Goal: Information Seeking & Learning: Learn about a topic

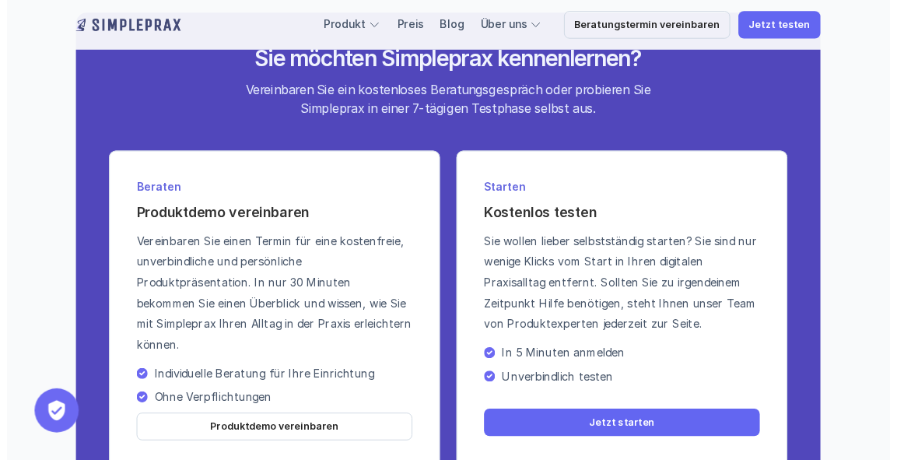
scroll to position [5466, 0]
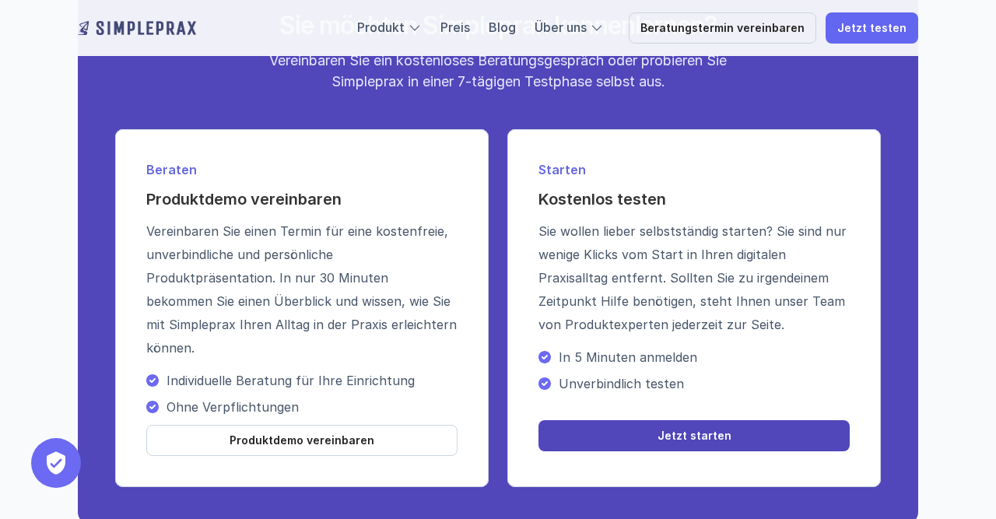
click at [699, 436] on p "Jetzt starten" at bounding box center [694, 435] width 74 height 13
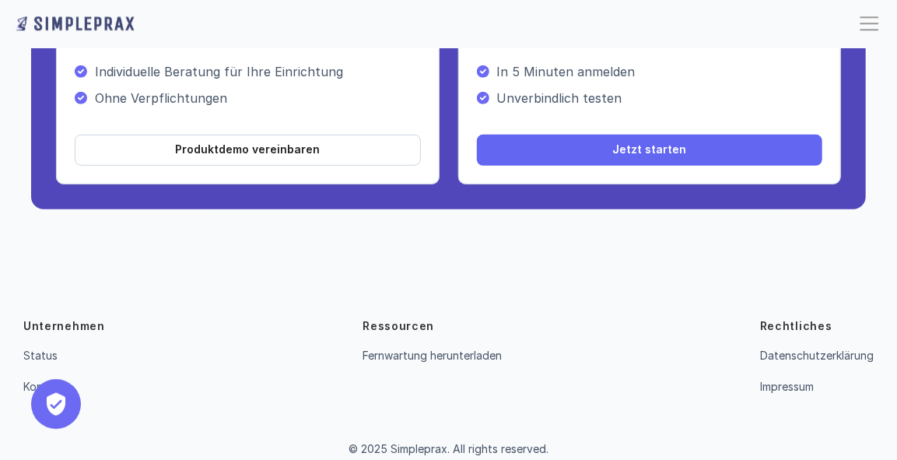
scroll to position [5768, 0]
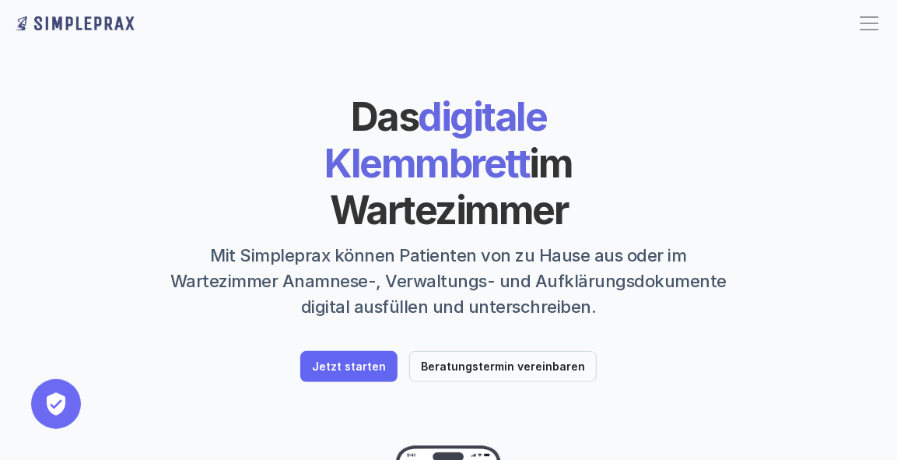
click at [799, 300] on div "Das digitale Klemmbrett im Wartezimmer Mit Simpleprax können Patienten von zu H…" at bounding box center [448, 237] width 835 height 289
click at [866, 33] on div at bounding box center [869, 23] width 25 height 25
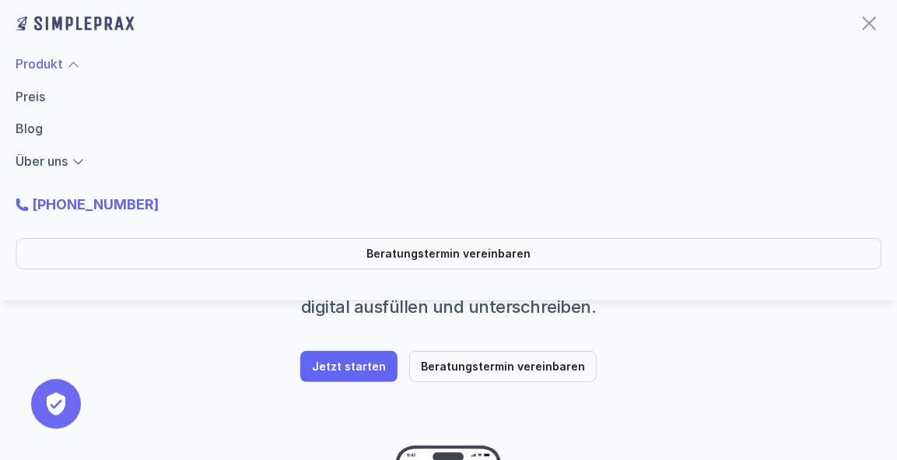
click at [44, 67] on link "Produkt" at bounding box center [39, 64] width 47 height 16
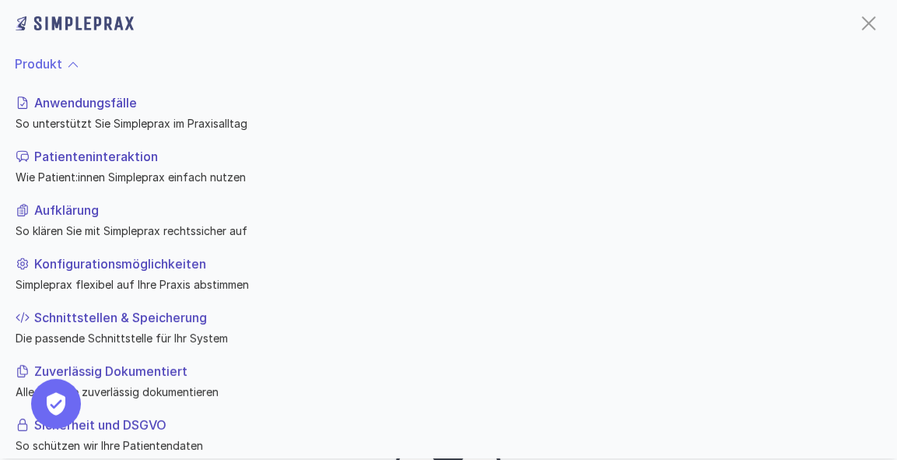
click at [82, 206] on p "Aufklärung" at bounding box center [454, 210] width 841 height 19
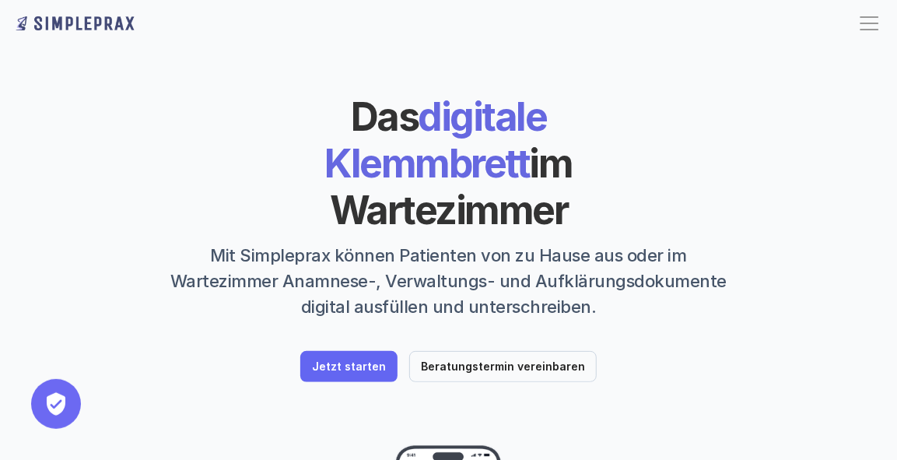
click at [869, 30] on div at bounding box center [869, 30] width 19 height 2
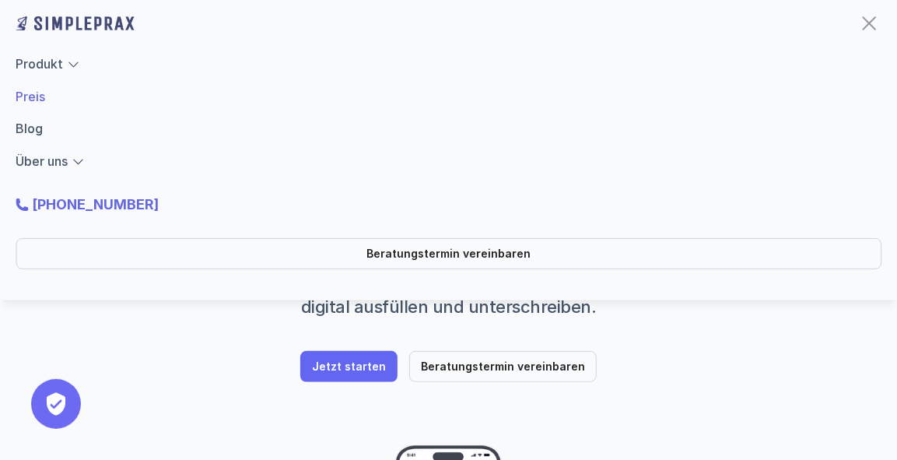
click at [33, 100] on link "Preis" at bounding box center [31, 97] width 30 height 16
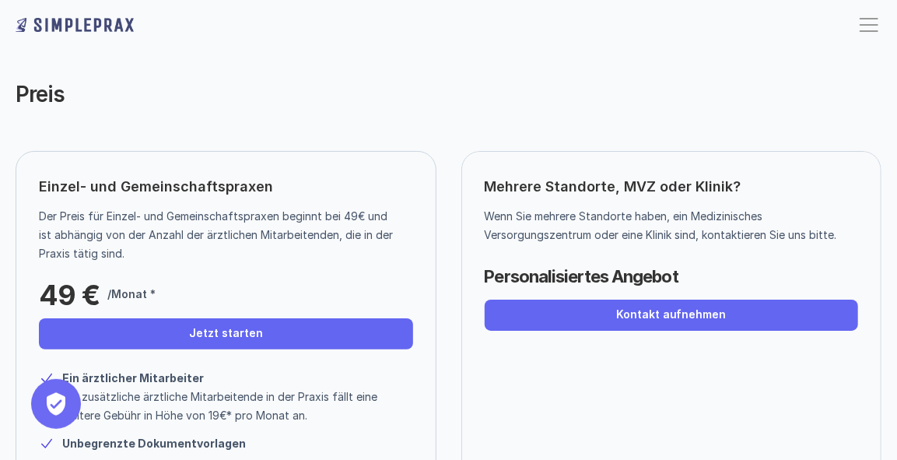
click at [885, 415] on div "Einzel- und Gemeinschaftspraxen Der Preis für Einzel- und Gemeinschaftspraxen b…" at bounding box center [448, 428] width 897 height 555
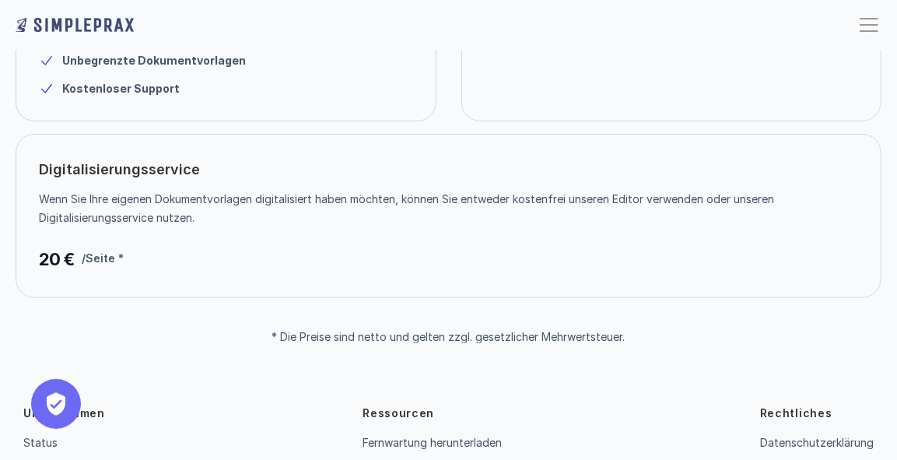
click at [886, 426] on div "Unternehmen Status Kontakt Ressourcen Fernwartung herunterladen Rechtliches Dat…" at bounding box center [448, 454] width 897 height 223
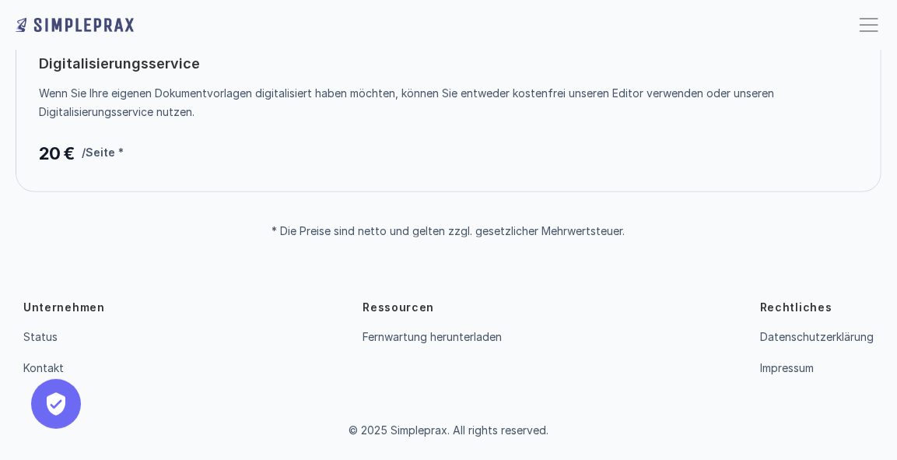
scroll to position [106, 0]
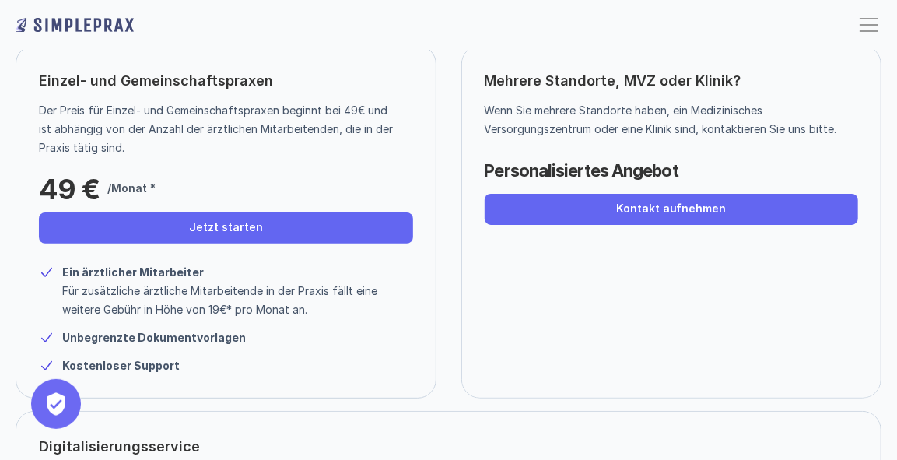
click at [865, 20] on div at bounding box center [869, 24] width 25 height 25
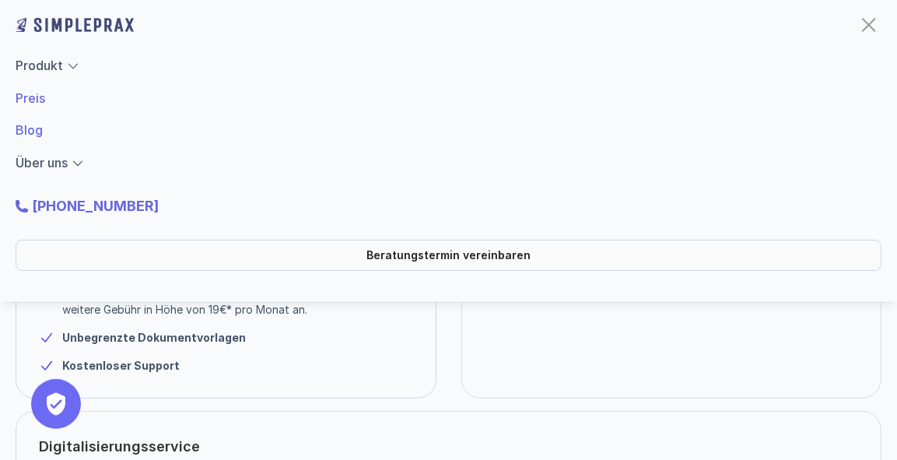
click at [32, 124] on link "Blog" at bounding box center [29, 130] width 27 height 16
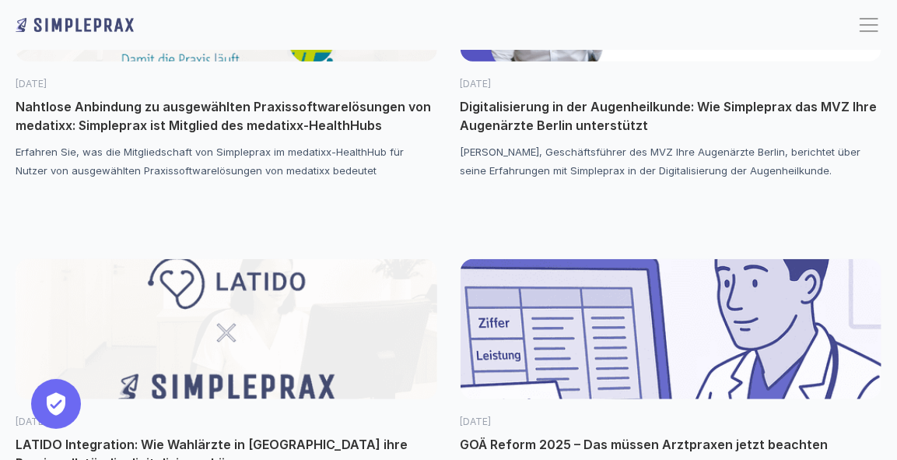
scroll to position [250, 0]
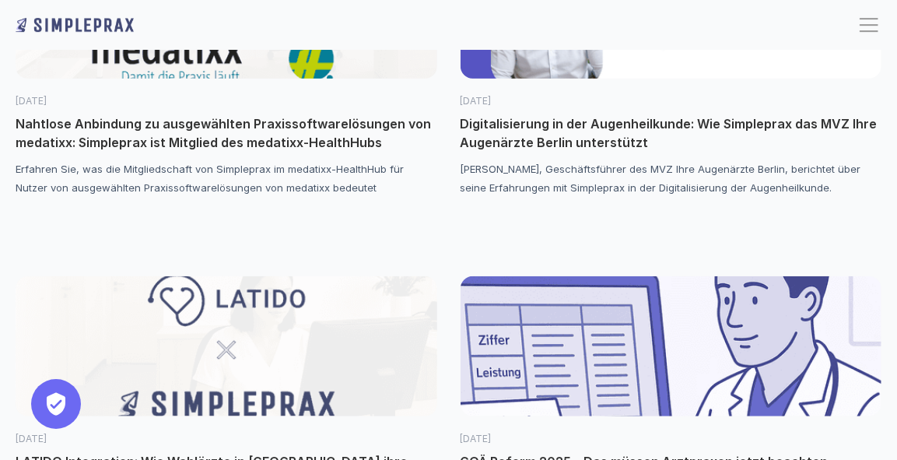
click at [871, 26] on div at bounding box center [869, 24] width 25 height 25
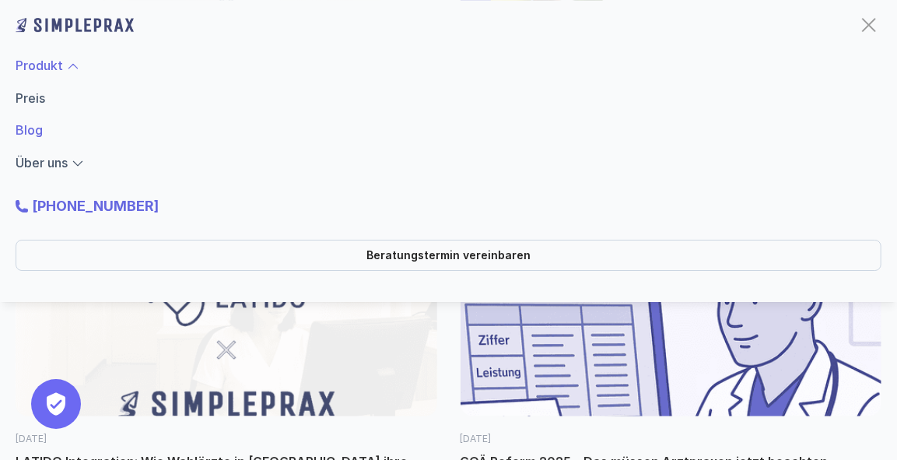
click at [40, 61] on link "Produkt" at bounding box center [39, 66] width 47 height 16
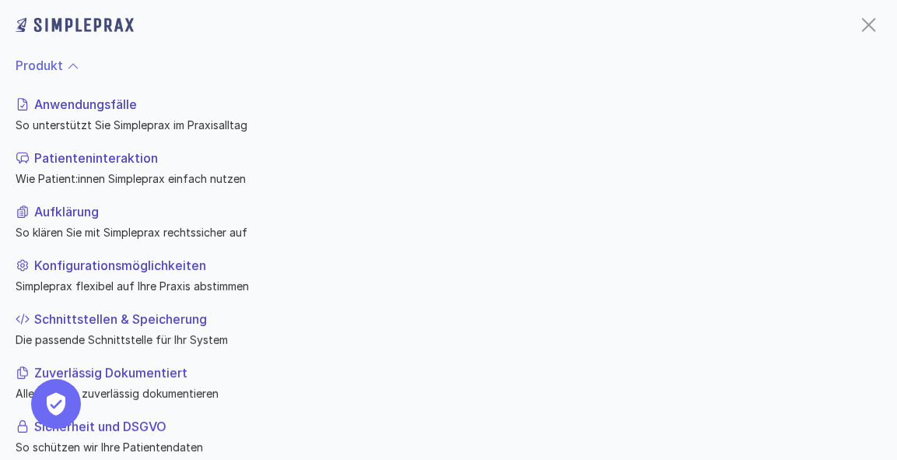
click at [184, 268] on p "Konfigurationsmöglichkeiten" at bounding box center [454, 265] width 841 height 19
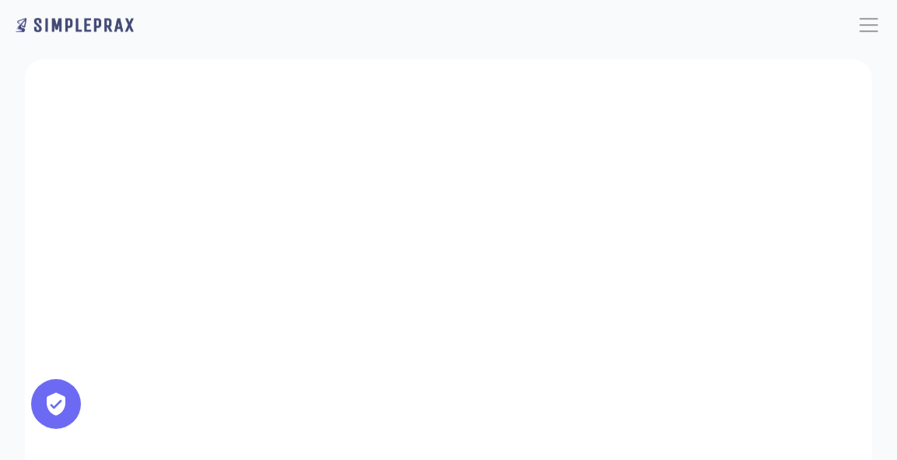
scroll to position [1533, 0]
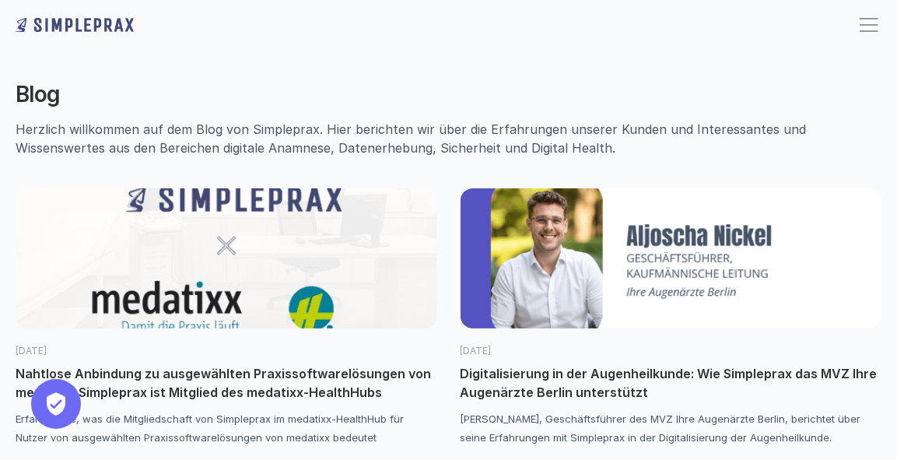
click at [858, 27] on div at bounding box center [869, 24] width 25 height 25
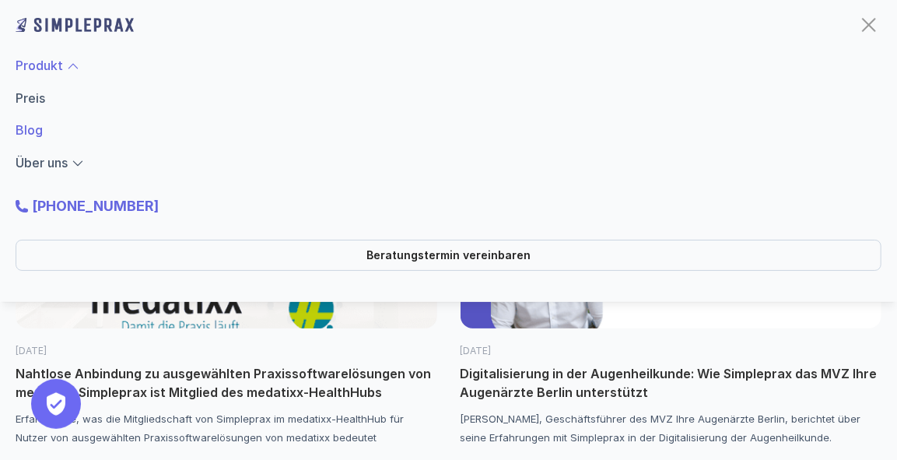
click at [29, 64] on link "Produkt" at bounding box center [39, 66] width 47 height 16
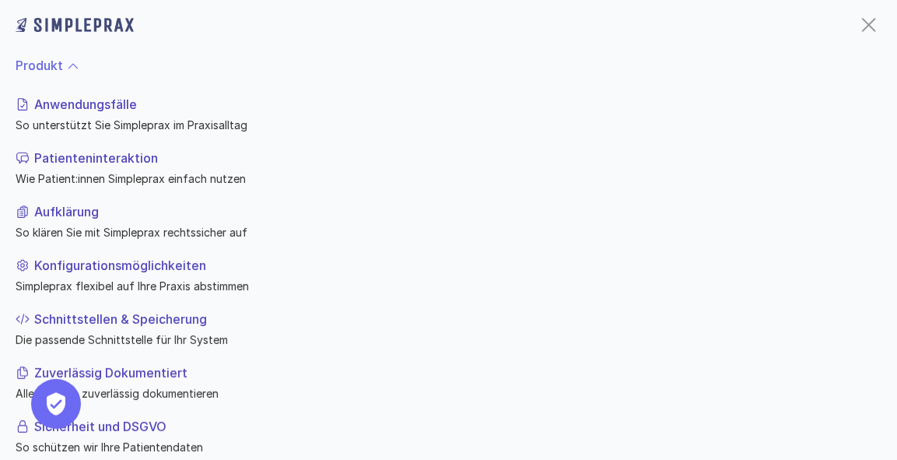
click at [100, 114] on link "Anwendungsfälle So unterstützt Sie Simpleprax im Praxisalltag" at bounding box center [449, 114] width 866 height 51
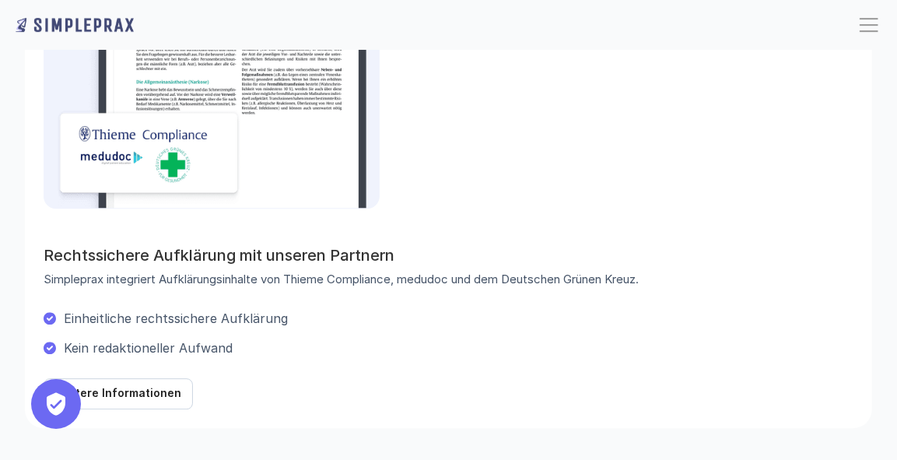
scroll to position [1916, 0]
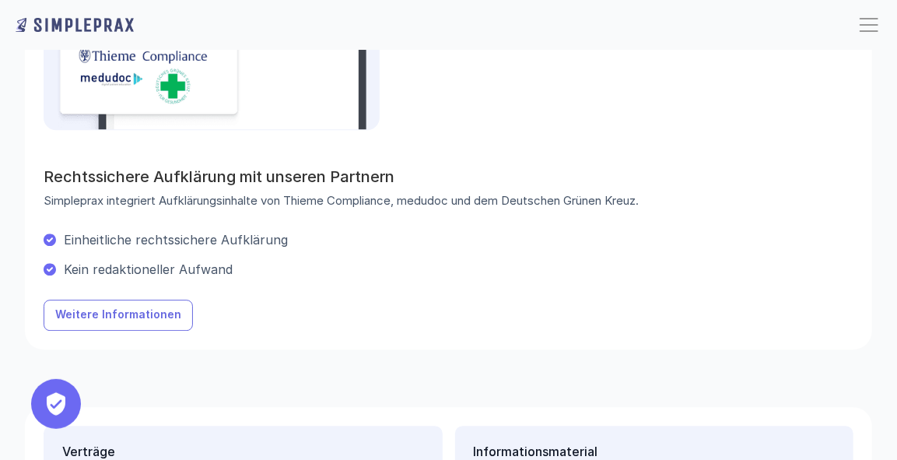
click at [111, 308] on p "Weitere Informationen" at bounding box center [118, 314] width 126 height 13
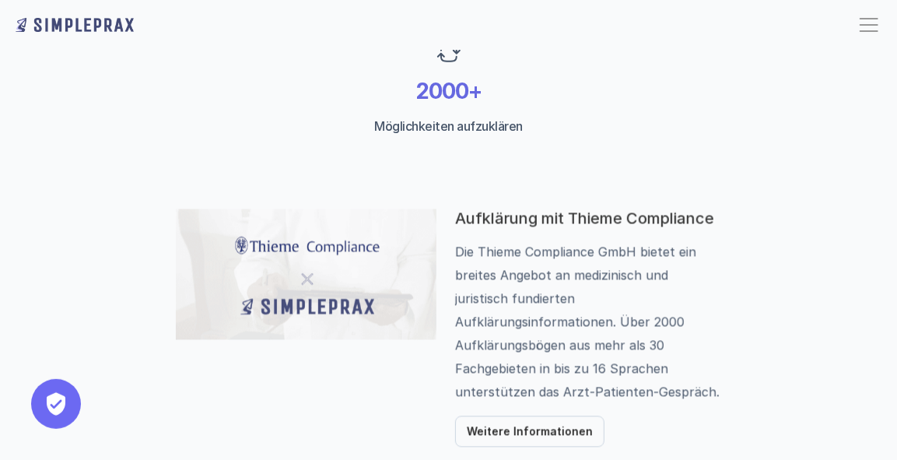
scroll to position [1150, 0]
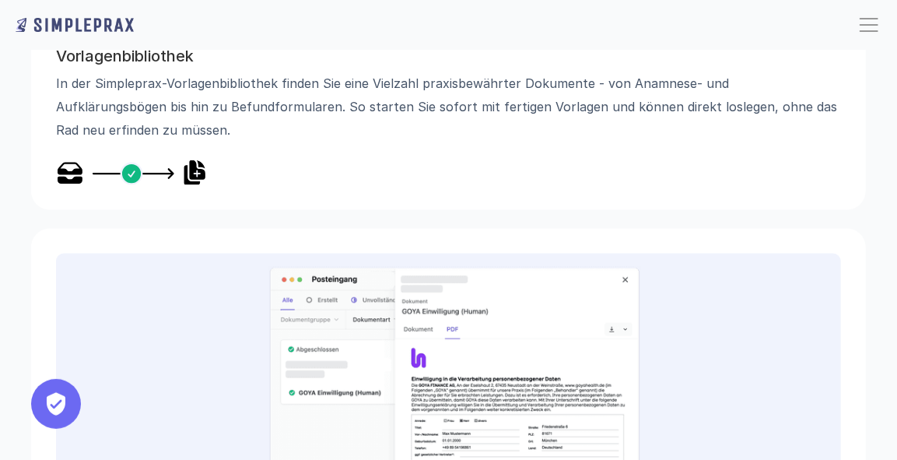
scroll to position [1916, 0]
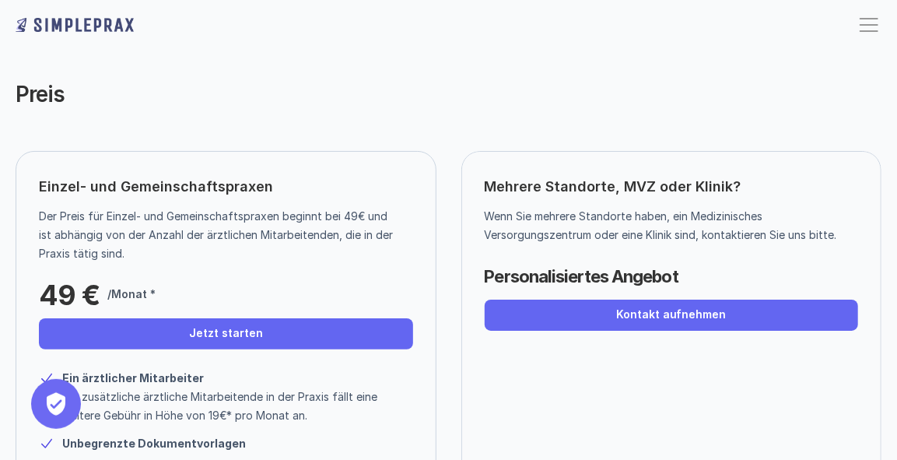
scroll to position [106, 0]
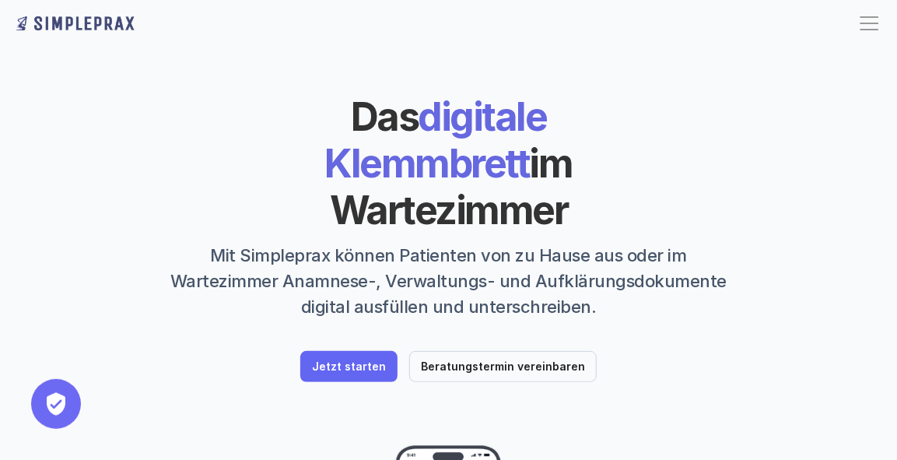
click at [866, 32] on div at bounding box center [869, 23] width 25 height 25
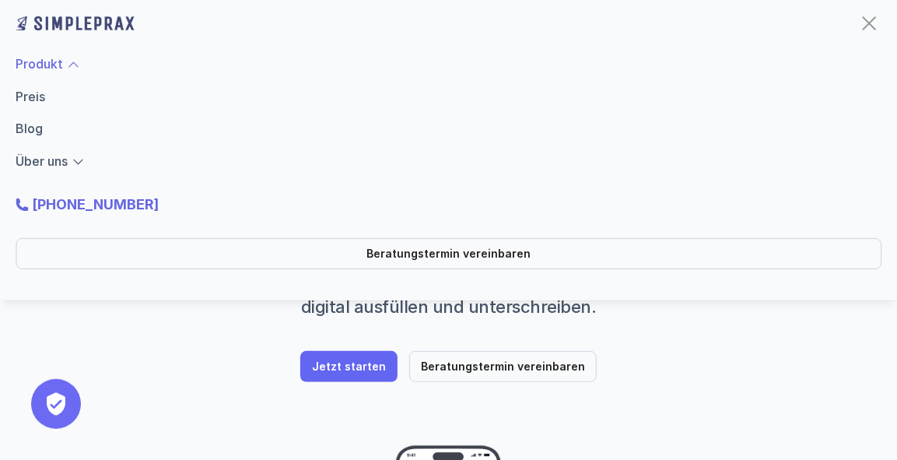
click at [47, 65] on link "Produkt" at bounding box center [39, 64] width 47 height 16
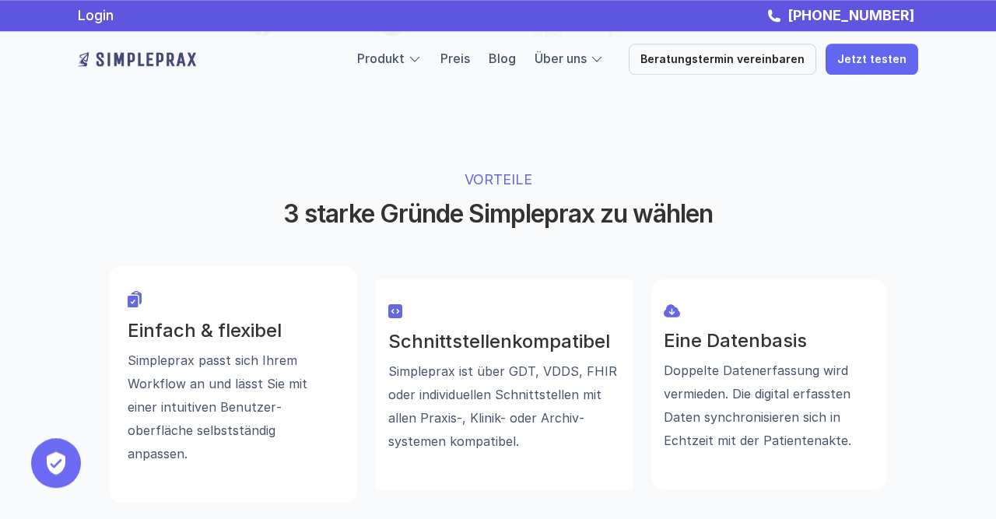
scroll to position [962, 0]
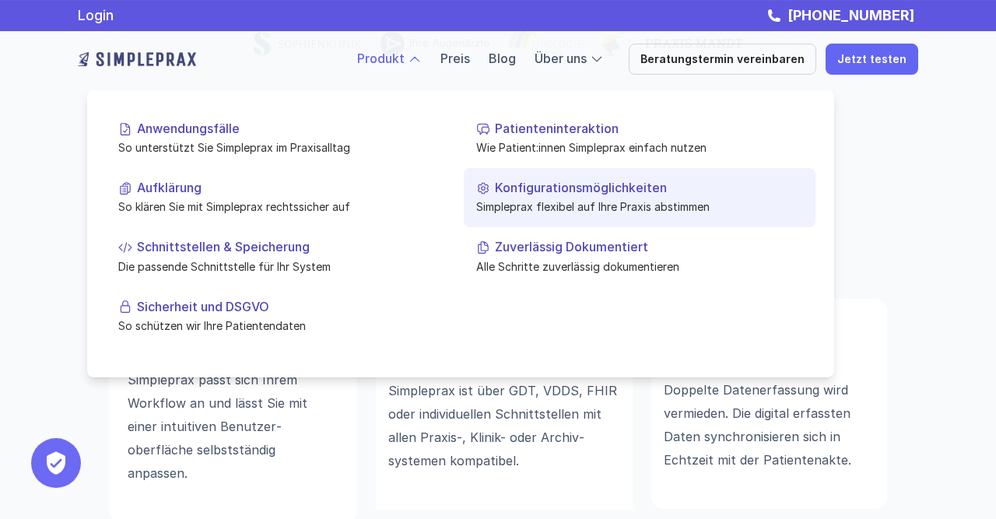
click at [523, 186] on p "Konfigurationsmöglichkeiten" at bounding box center [649, 187] width 308 height 15
